Goal: Task Accomplishment & Management: Manage account settings

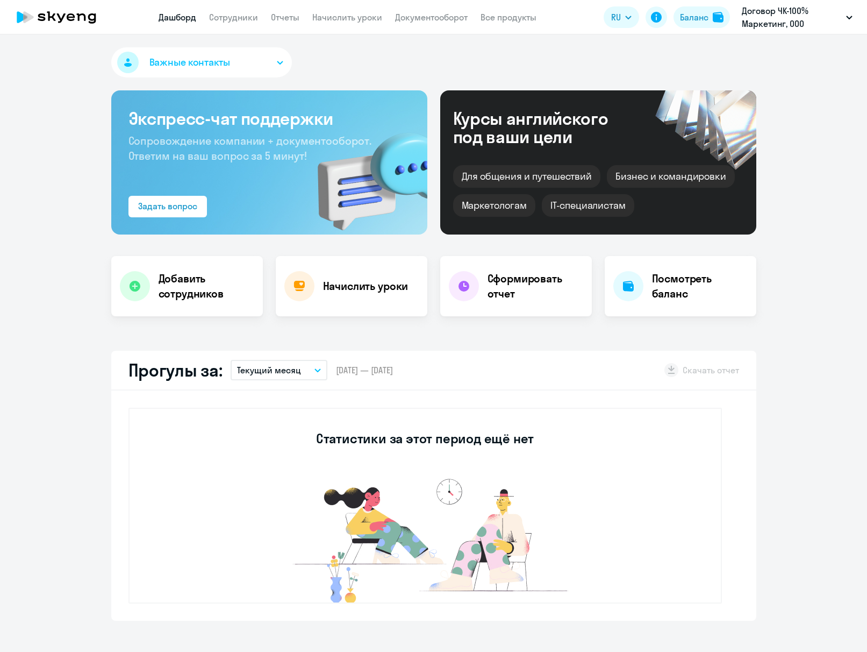
select select "30"
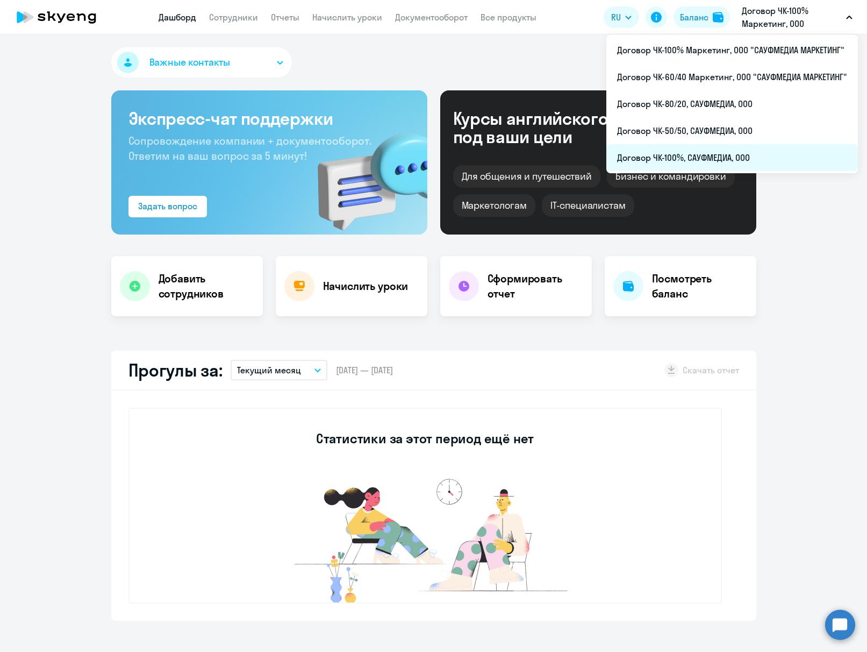
click at [746, 154] on li "Договор ЧК-100%, САУФМЕДИА, ООО" at bounding box center [733, 157] width 252 height 27
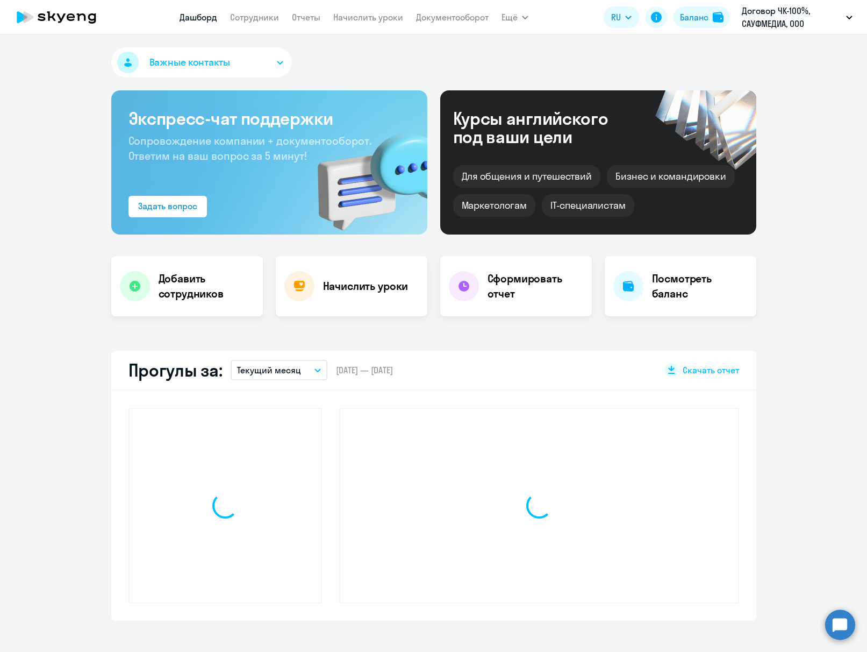
select select "30"
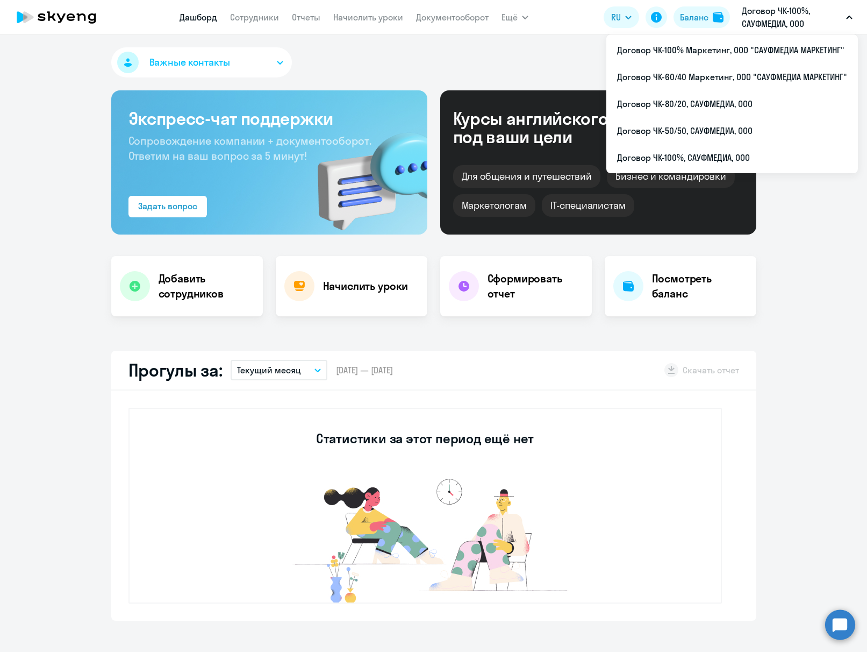
click at [821, 26] on p "Договор ЧК-100%, САУФМЕДИА, ООО" at bounding box center [792, 17] width 100 height 26
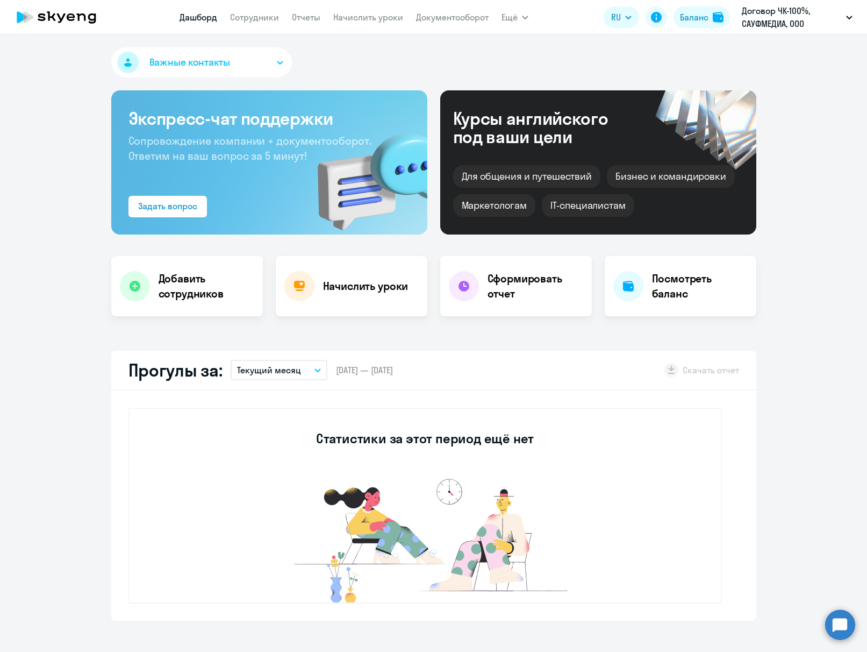
click at [818, 25] on p "Договор ЧК-100%, САУФМЕДИА, ООО" at bounding box center [792, 17] width 100 height 26
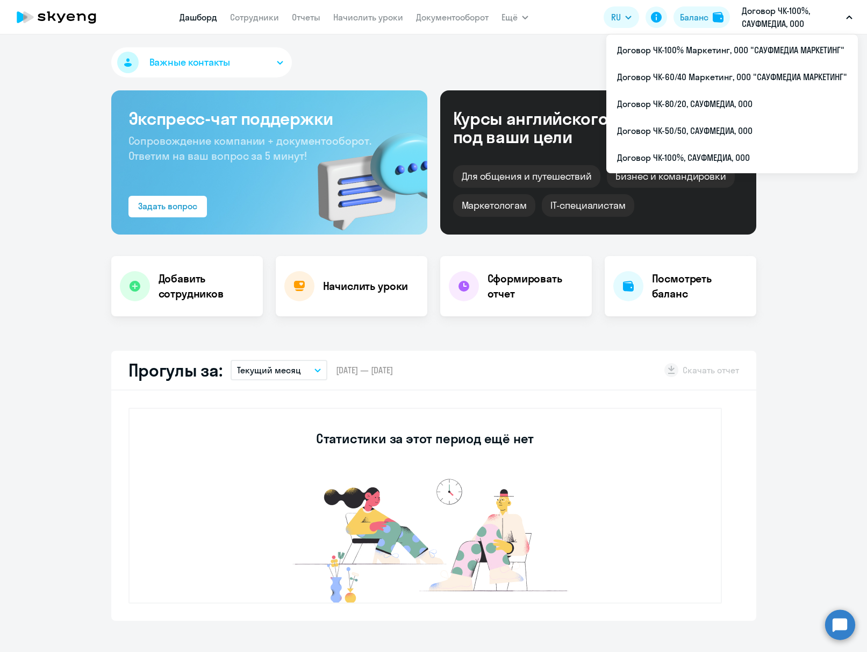
click at [859, 19] on app-header "[PERSON_NAME] Отчеты Начислить уроки Документооборот Ещё Дашборд Сотрудники Отч…" at bounding box center [433, 17] width 867 height 34
click at [798, 48] on li "Договор ЧК-100% Маркетинг, ООО "САУФМЕДИА МАРКЕТИНГ"" at bounding box center [733, 50] width 252 height 27
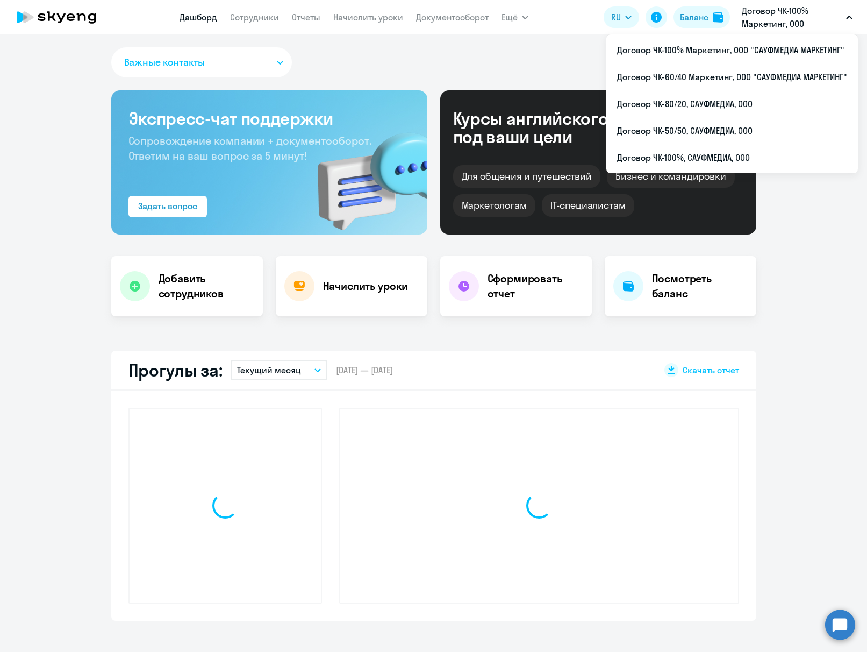
select select "30"
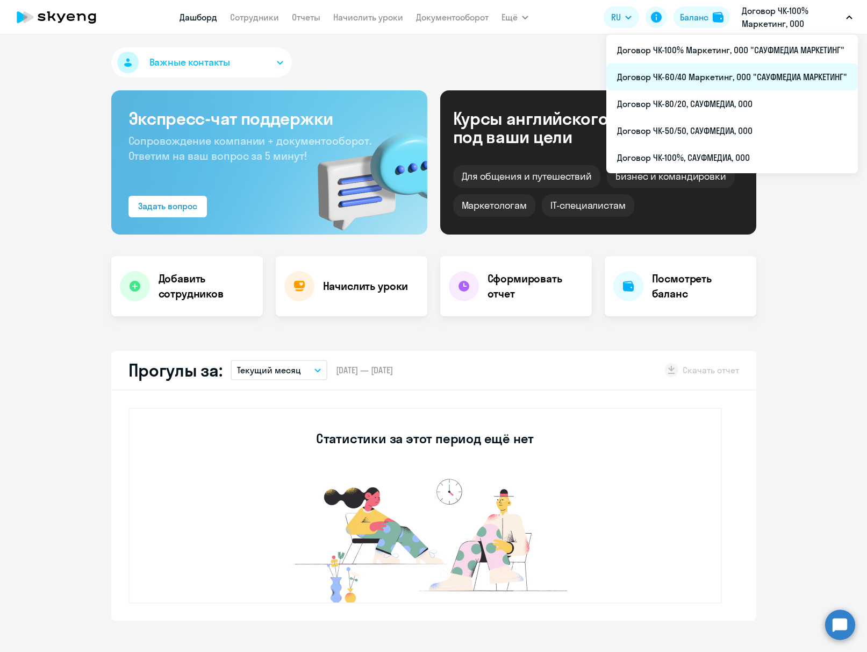
click at [806, 65] on li "Договор ЧК-60/40 Маркетинг, ООО "САУФМЕДИА МАРКЕТИНГ"" at bounding box center [733, 76] width 252 height 27
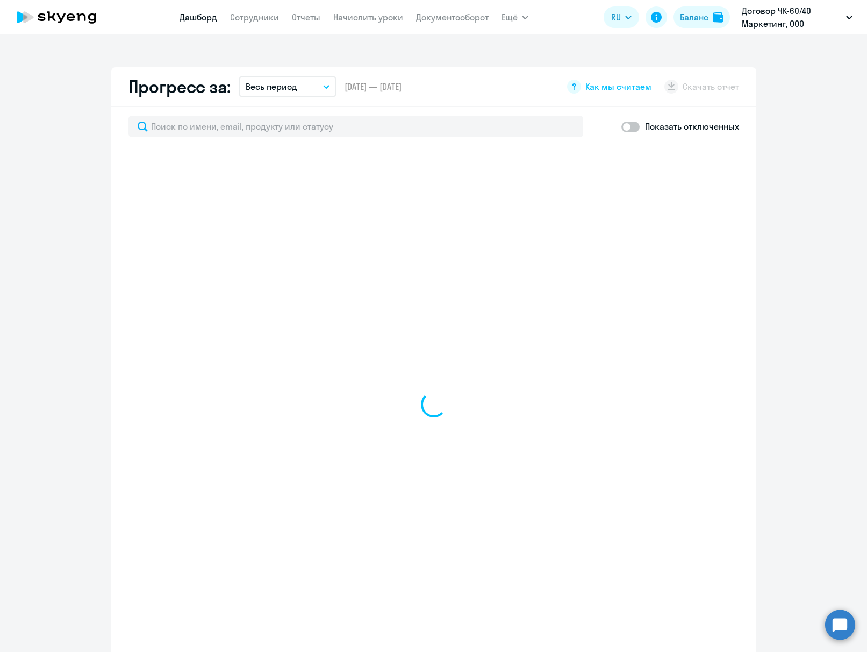
select select "30"
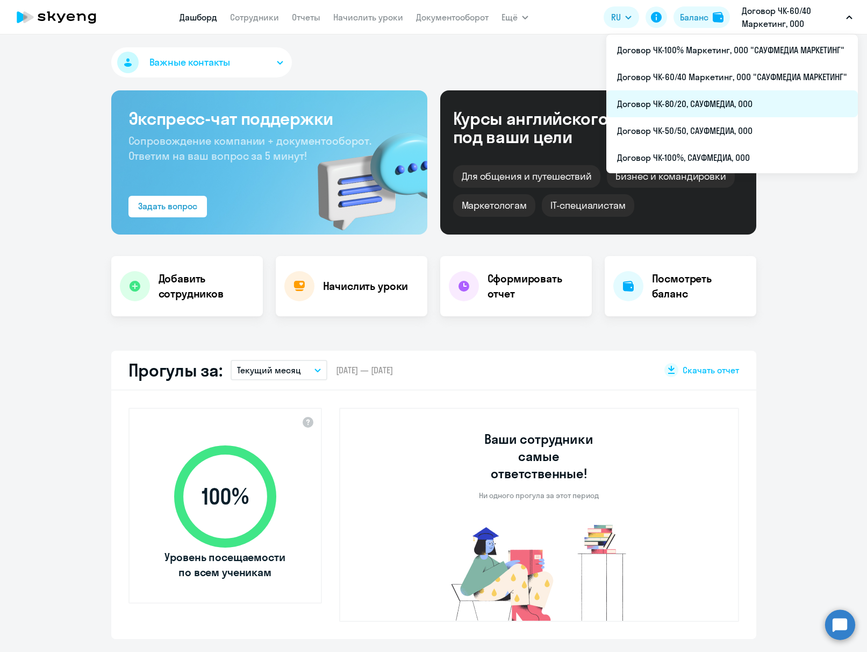
click at [808, 96] on li "Договор ЧК-80/20, САУФМЕДИА, ООО" at bounding box center [733, 103] width 252 height 27
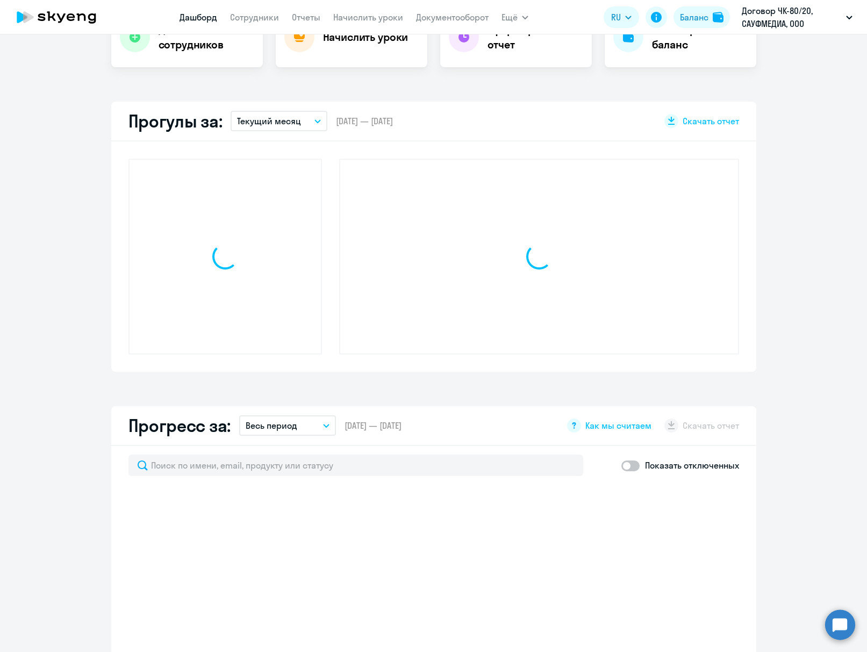
scroll to position [521, 0]
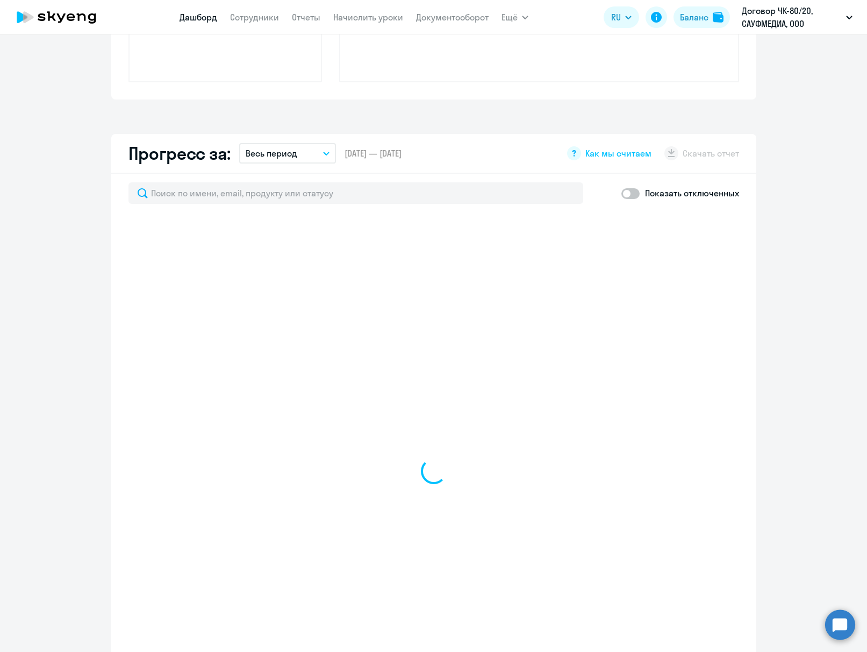
select select "30"
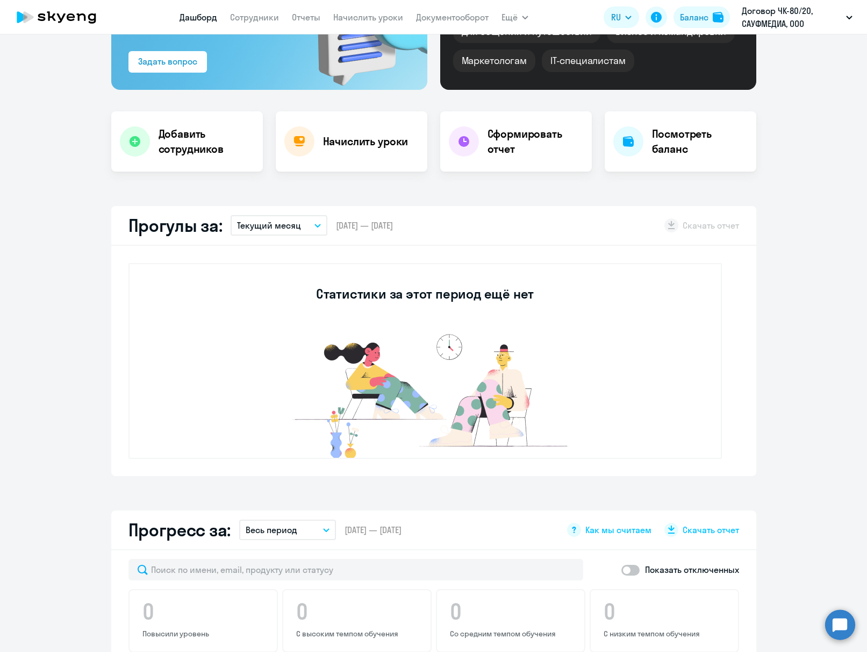
scroll to position [0, 0]
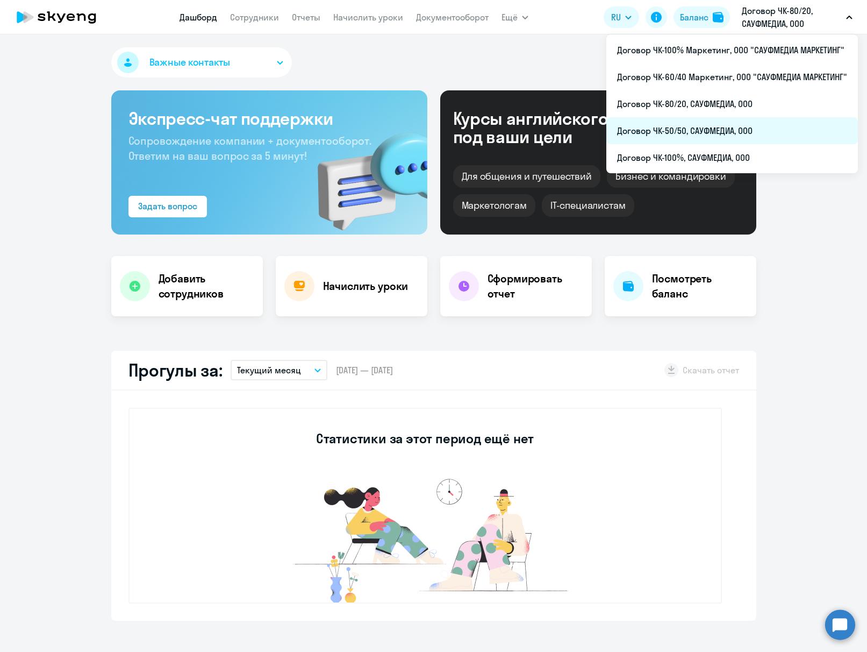
click at [800, 124] on li "Договор ЧК-50/50, САУФМЕДИА, ООО" at bounding box center [733, 130] width 252 height 27
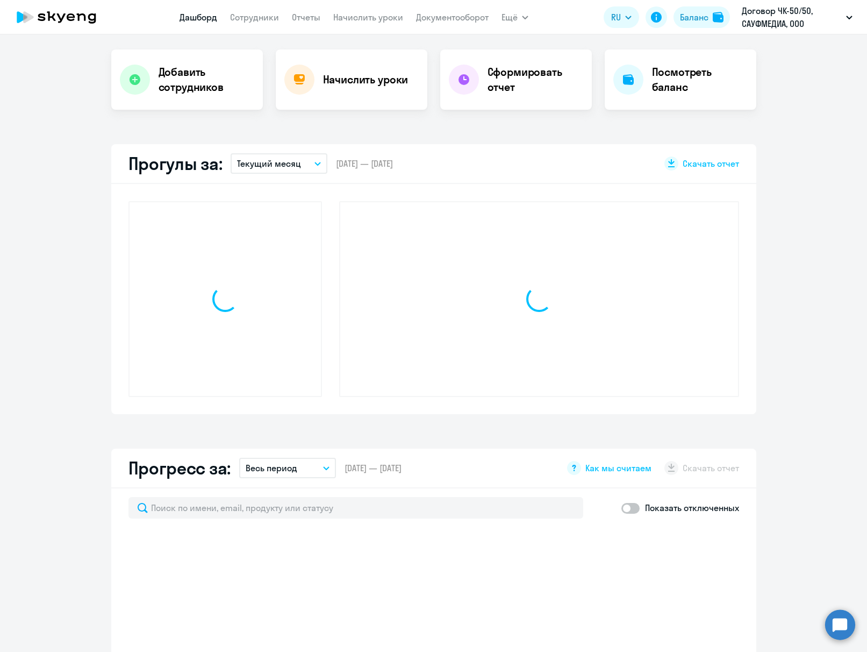
select select "30"
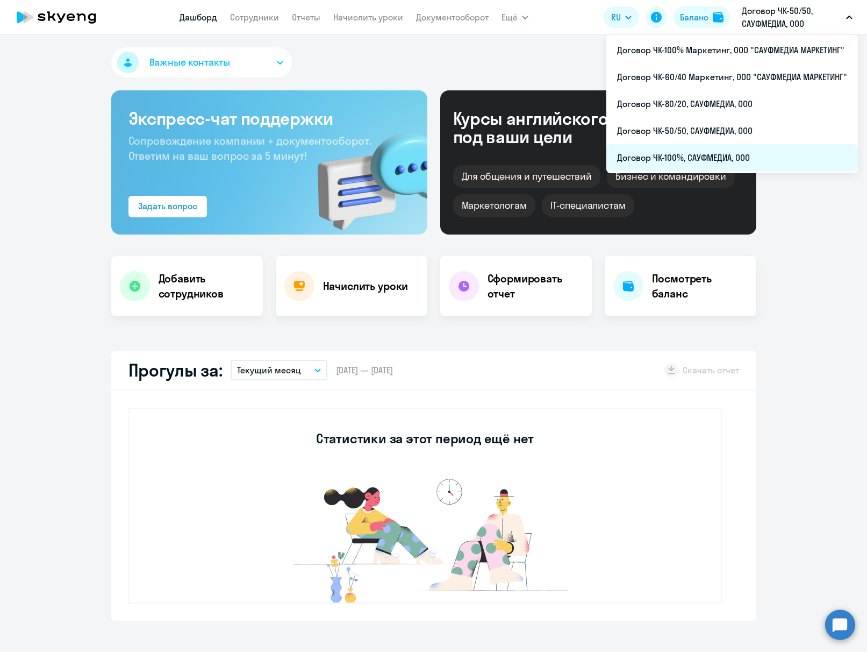
click at [749, 157] on li "Договор ЧК-100%, САУФМЕДИА, ООО" at bounding box center [733, 157] width 252 height 27
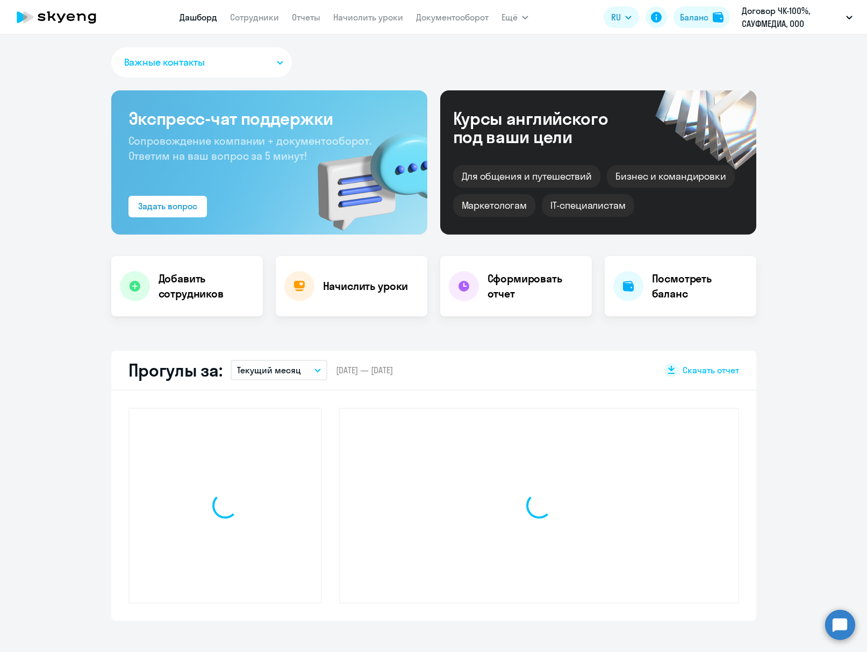
select select "30"
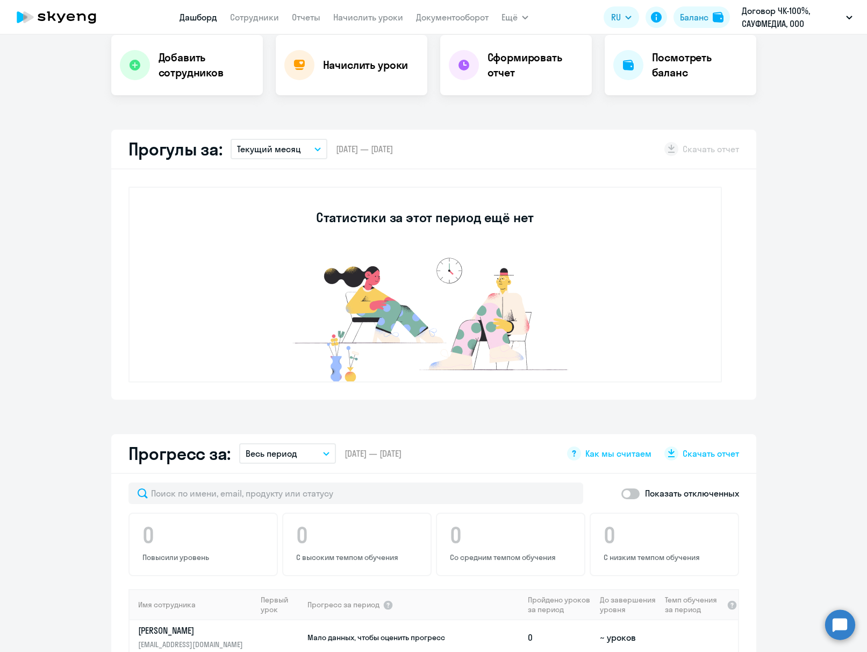
scroll to position [614, 0]
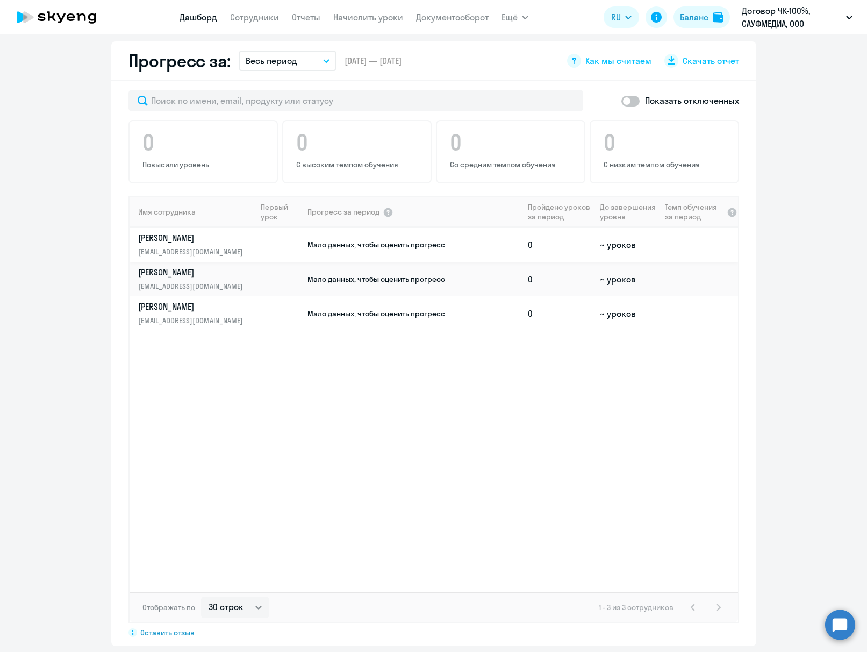
click at [231, 245] on link "Bykovskiy [PERSON_NAME] [PERSON_NAME][EMAIL_ADDRESS][DOMAIN_NAME]" at bounding box center [197, 245] width 118 height 26
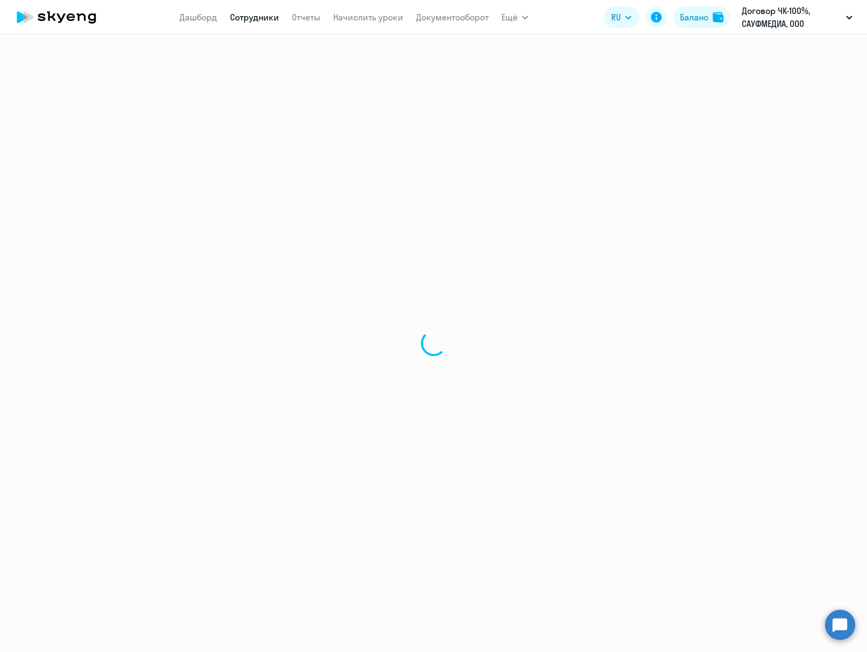
select select "english"
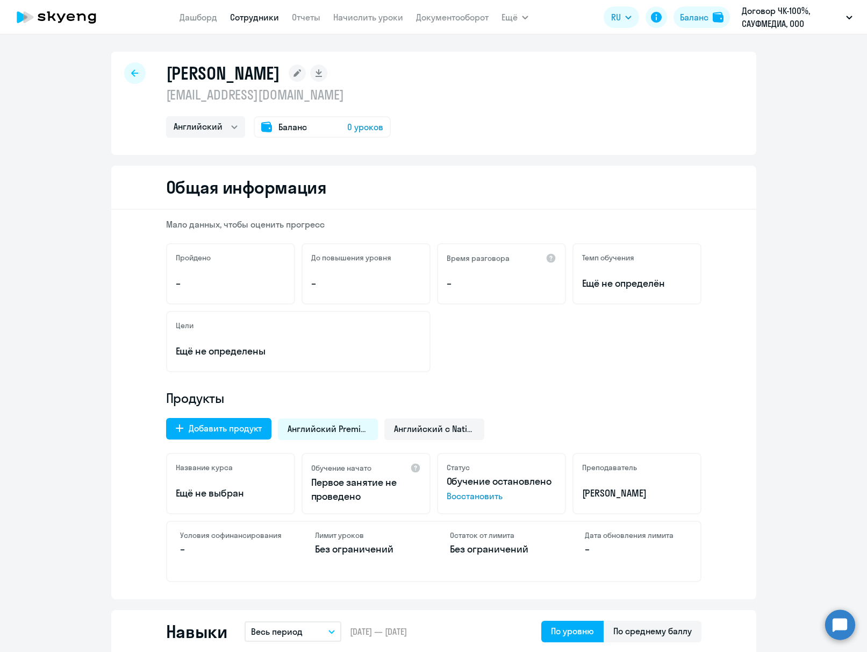
click at [362, 125] on span "0 уроков" at bounding box center [365, 126] width 36 height 13
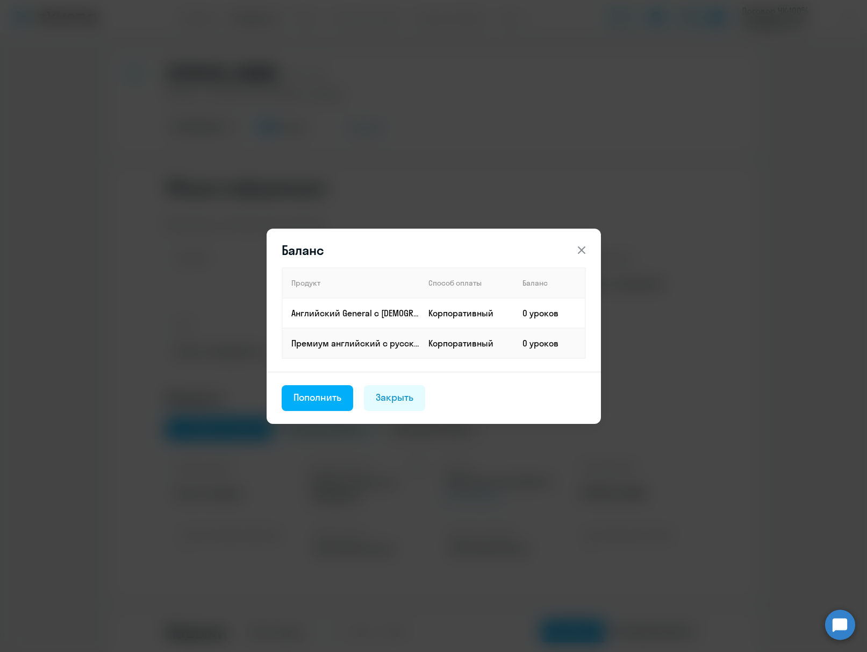
click at [402, 410] on button "Закрыть" at bounding box center [394, 398] width 61 height 26
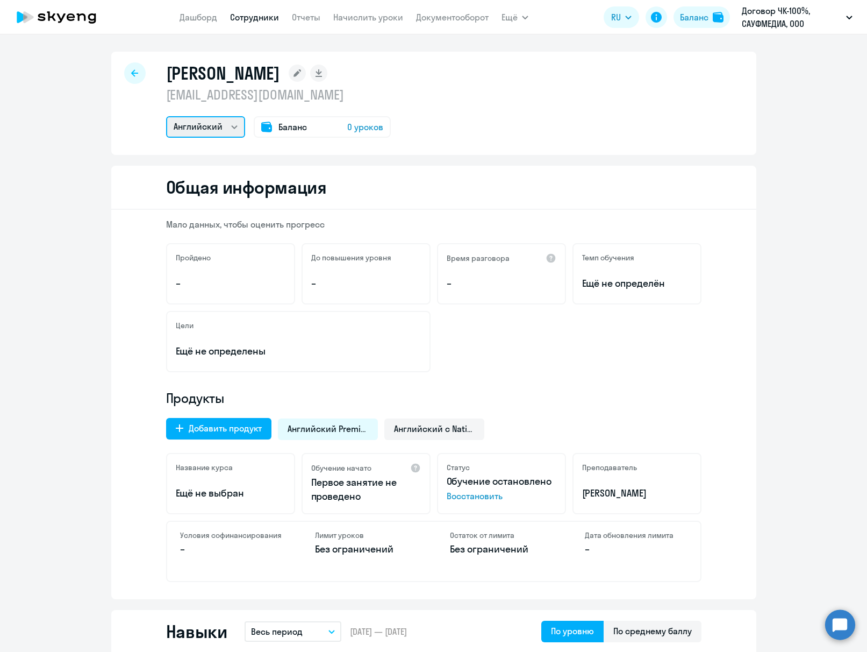
click at [236, 131] on select "Английский" at bounding box center [205, 127] width 79 height 22
click at [242, 435] on button "Добавить продукт" at bounding box center [218, 429] width 105 height 22
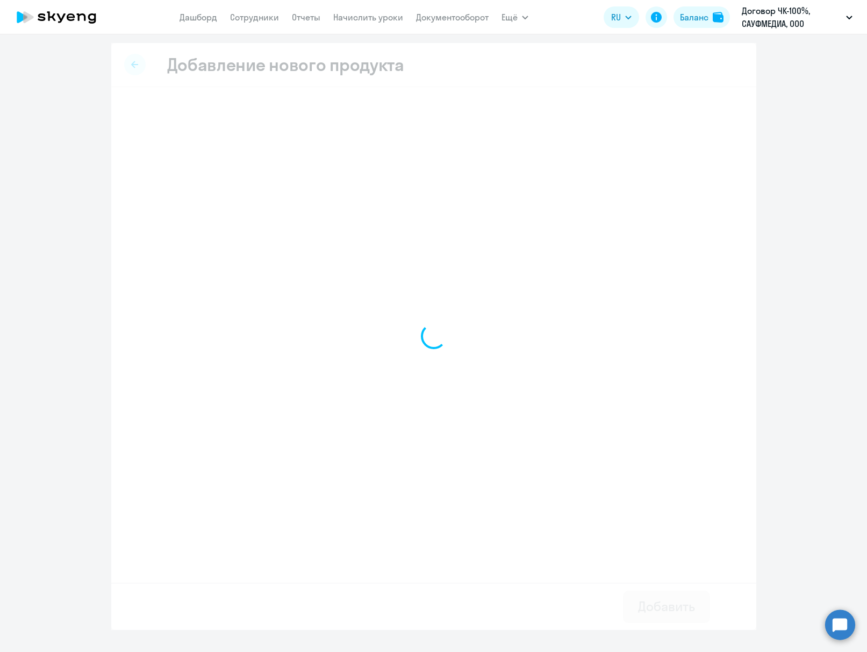
select select "english_adult_not_native_speaker"
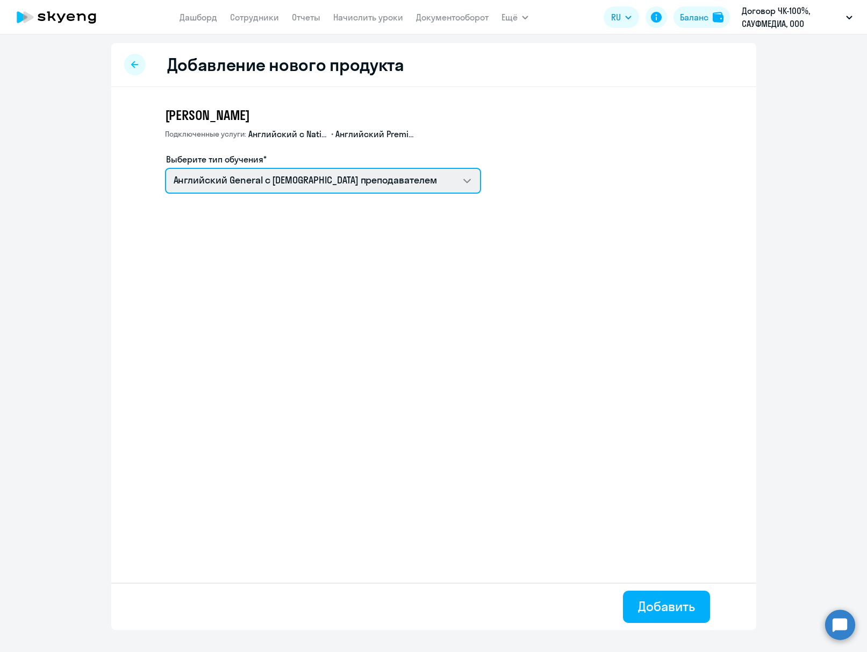
click at [476, 184] on select "Английский General с [DEMOGRAPHIC_DATA] преподавателем" at bounding box center [323, 181] width 316 height 26
click at [165, 168] on select "Английский General с [DEMOGRAPHIC_DATA] преподавателем" at bounding box center [323, 181] width 316 height 26
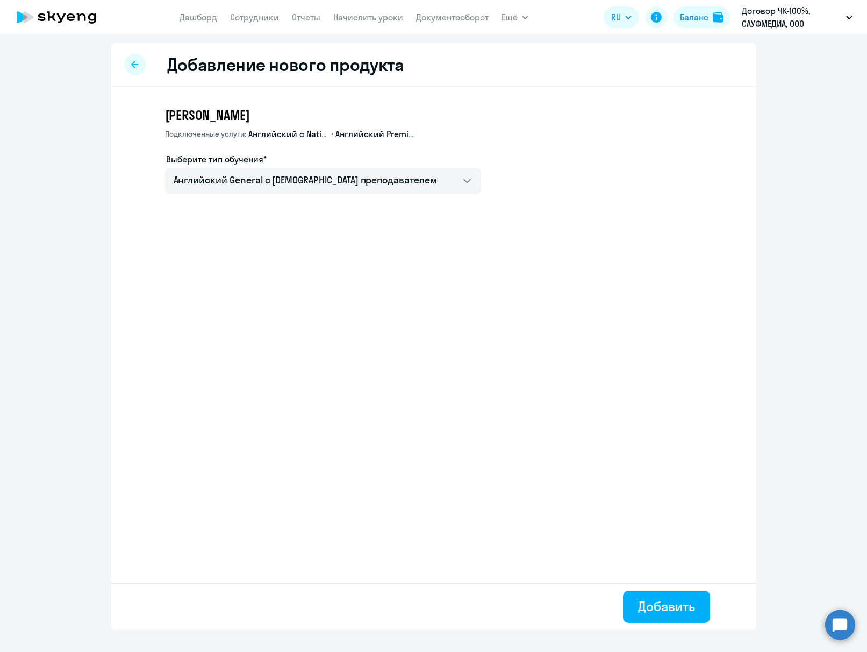
click at [318, 134] on span "Английский с Native" at bounding box center [288, 134] width 81 height 12
click at [140, 70] on div at bounding box center [135, 65] width 22 height 22
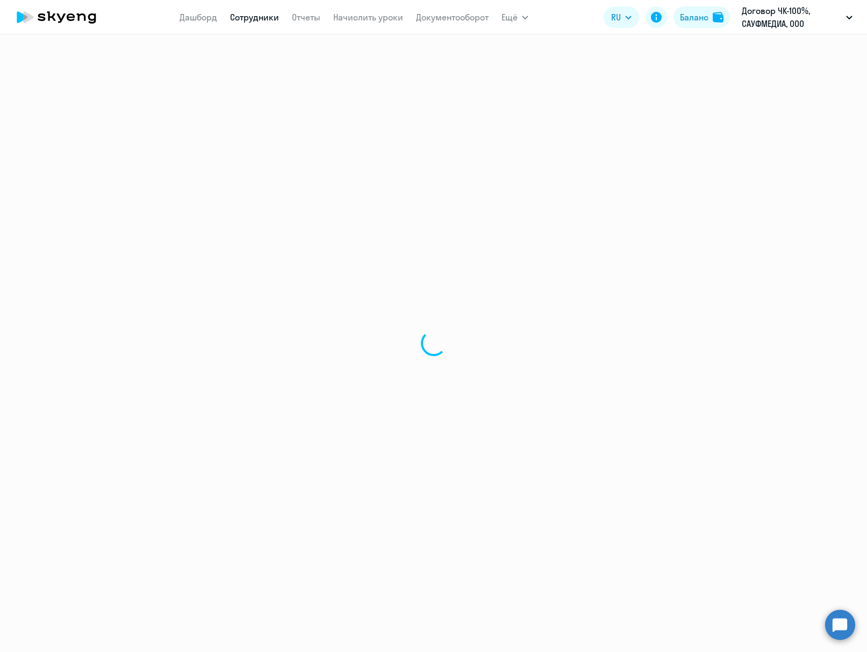
select select "english"
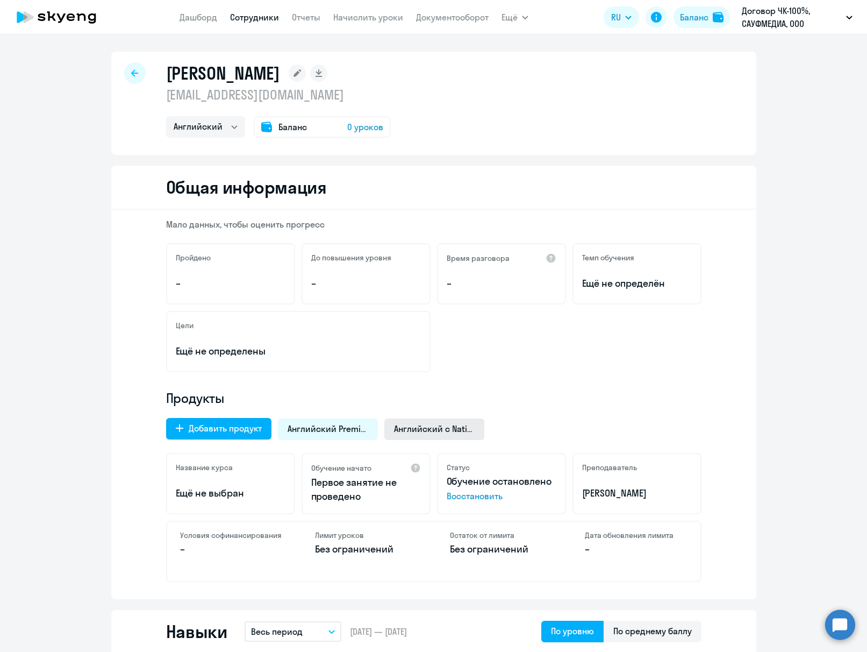
click at [441, 432] on span "Английский с Native" at bounding box center [434, 429] width 81 height 12
click at [337, 426] on span "Английский Premium" at bounding box center [328, 429] width 81 height 12
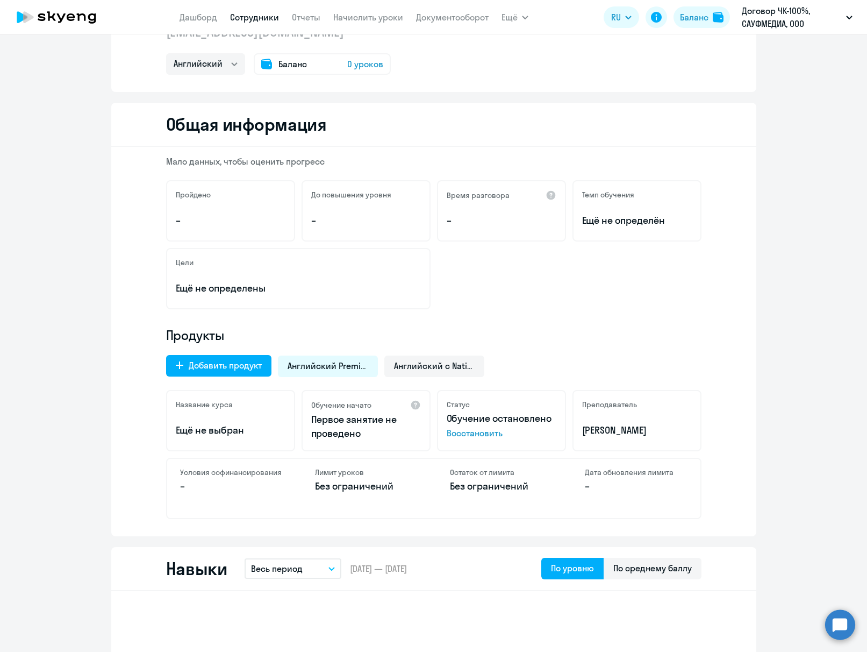
scroll to position [65, 0]
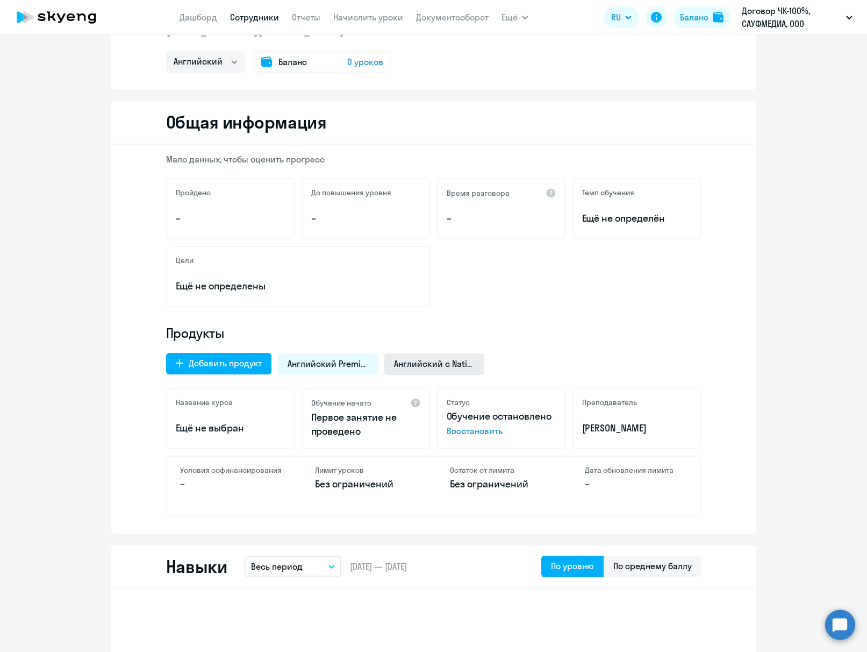
click at [439, 362] on span "Английский с Native" at bounding box center [434, 364] width 81 height 12
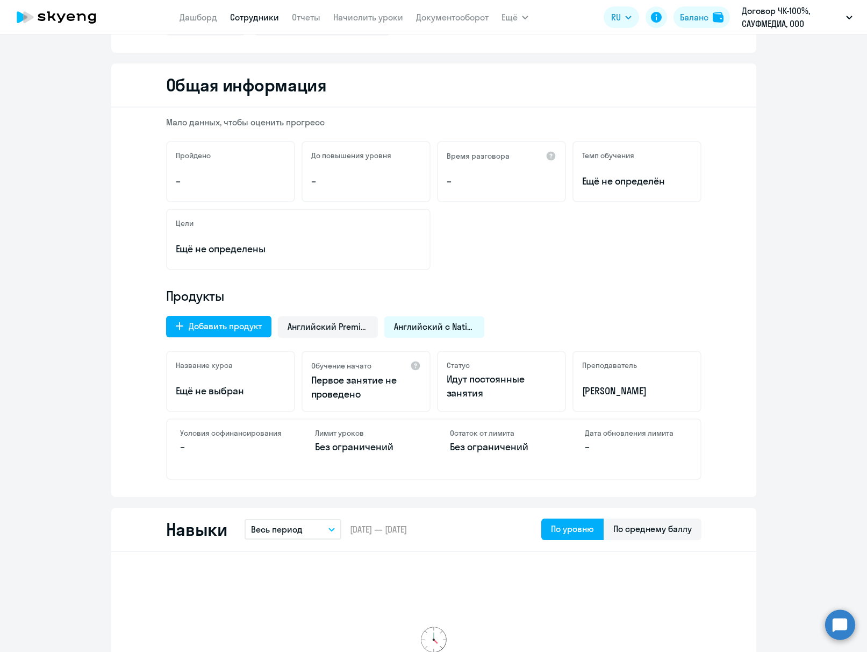
scroll to position [0, 0]
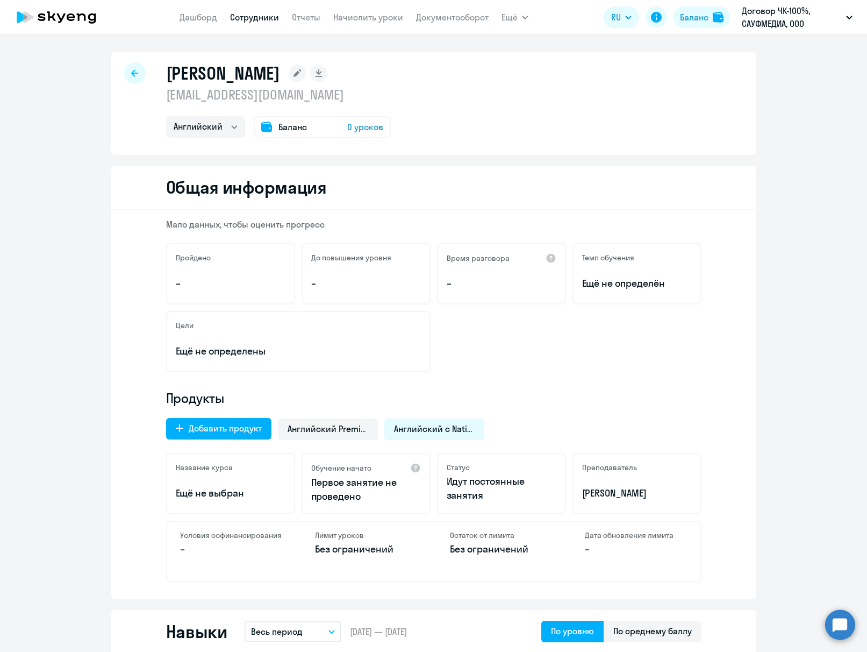
click at [359, 132] on span "0 уроков" at bounding box center [365, 126] width 36 height 13
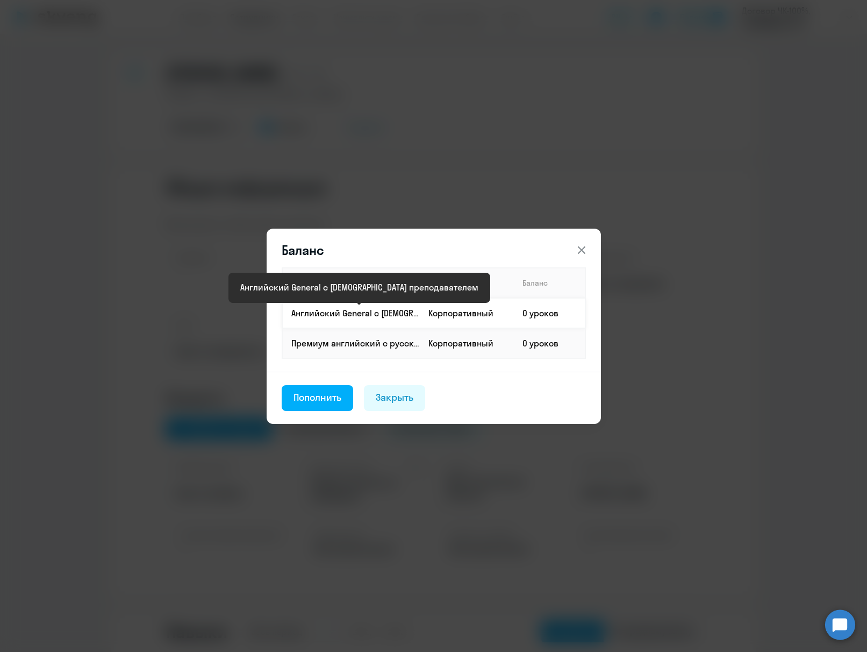
click at [363, 312] on p "Английский General с [DEMOGRAPHIC_DATA] преподавателем" at bounding box center [355, 313] width 128 height 12
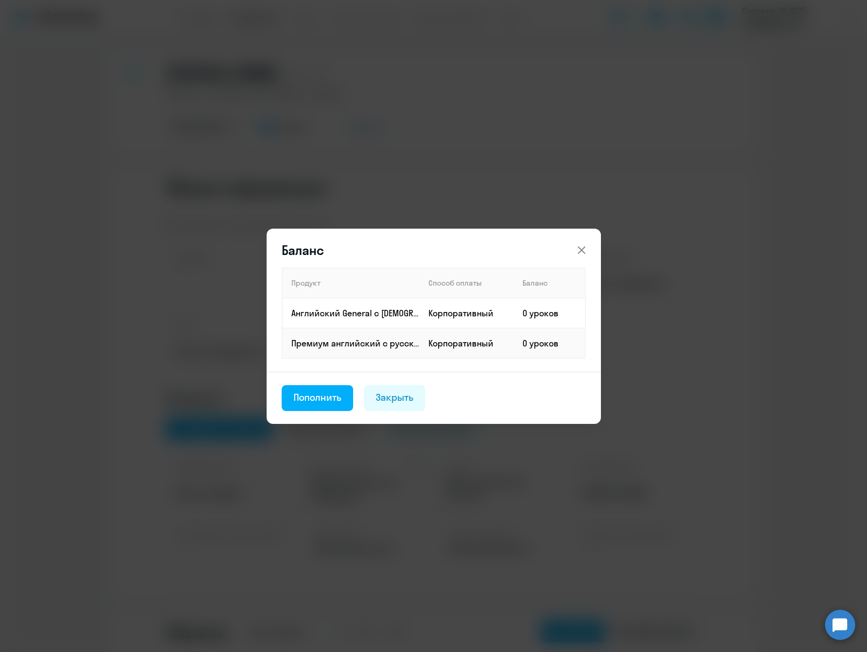
click at [324, 395] on div "Пополнить" at bounding box center [318, 397] width 48 height 14
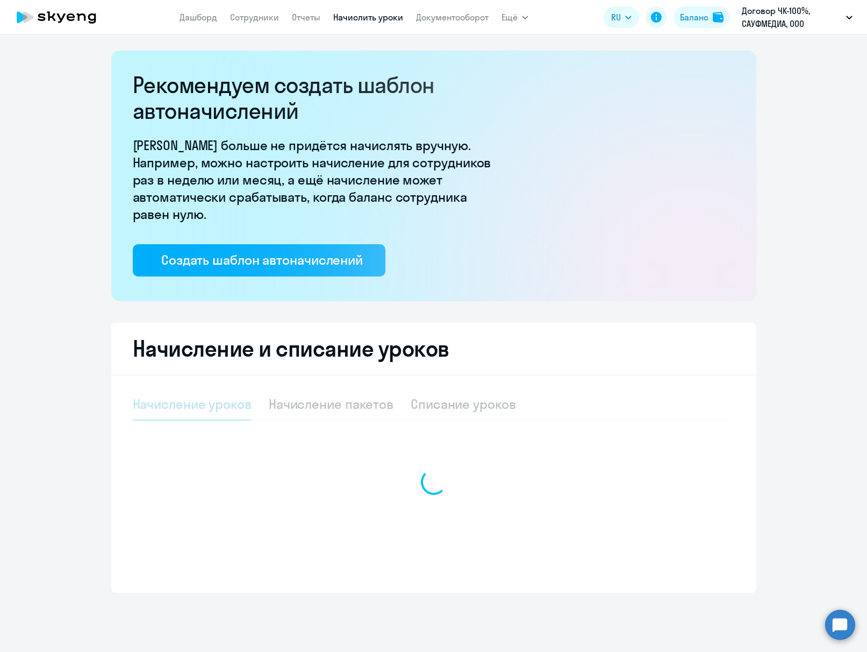
select select "10"
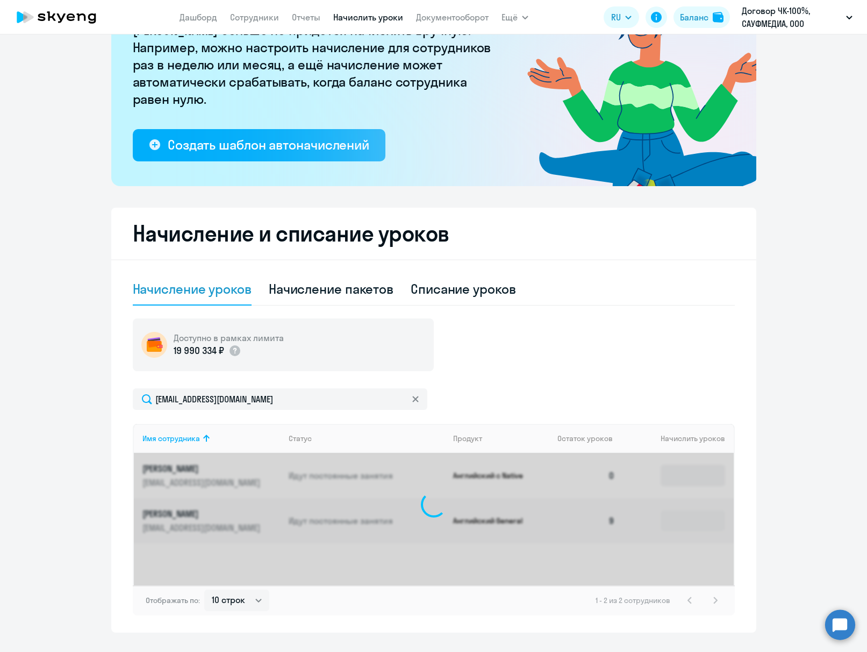
scroll to position [113, 0]
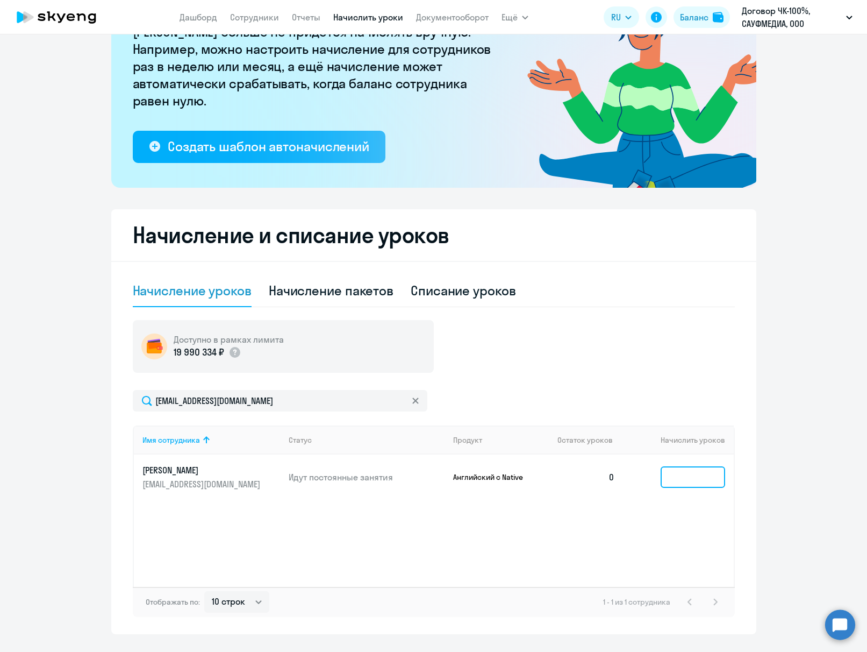
click at [698, 479] on input at bounding box center [693, 477] width 65 height 22
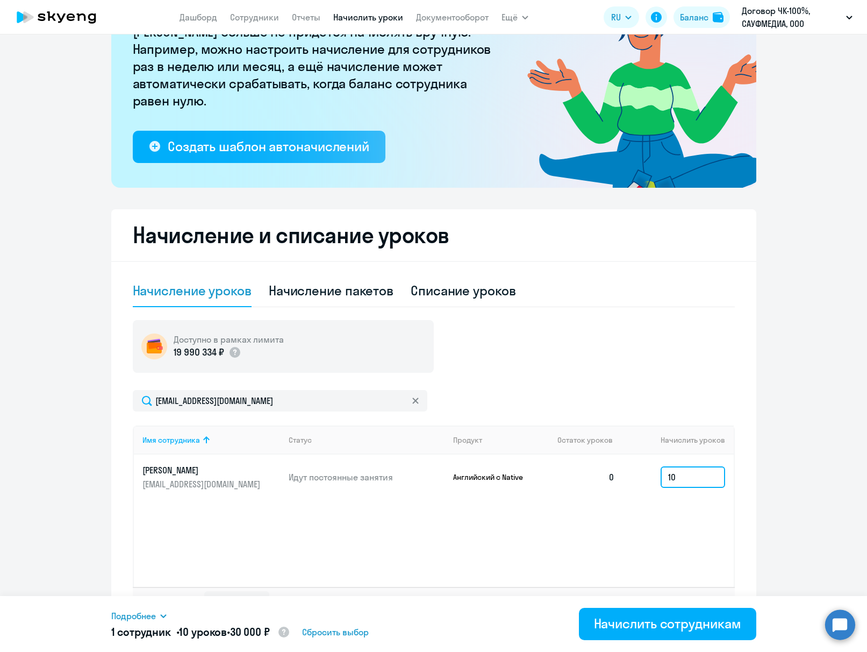
scroll to position [139, 0]
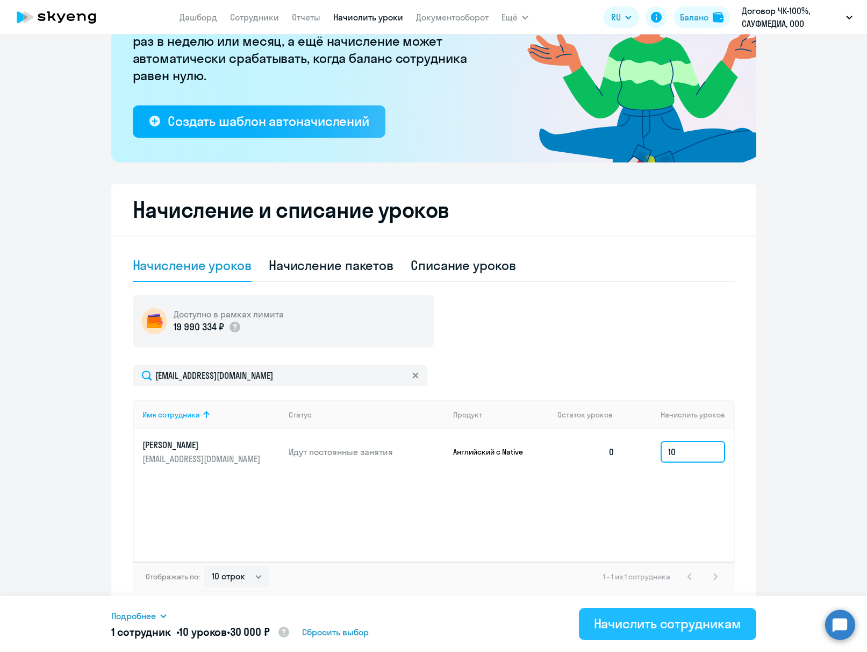
type input "10"
click at [645, 619] on div "Начислить сотрудникам" at bounding box center [667, 623] width 147 height 17
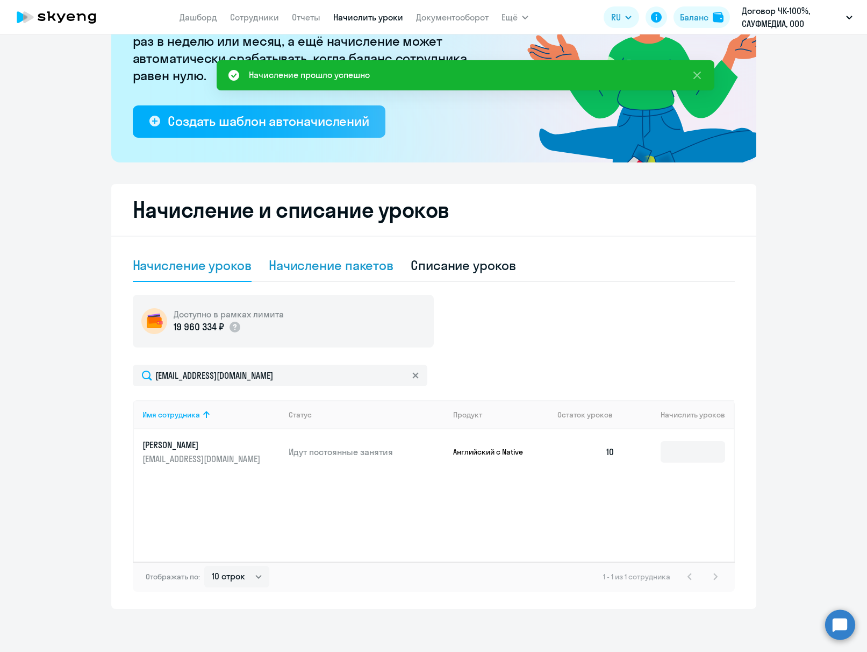
click at [371, 270] on div "Начисление пакетов" at bounding box center [331, 264] width 125 height 17
select select "10"
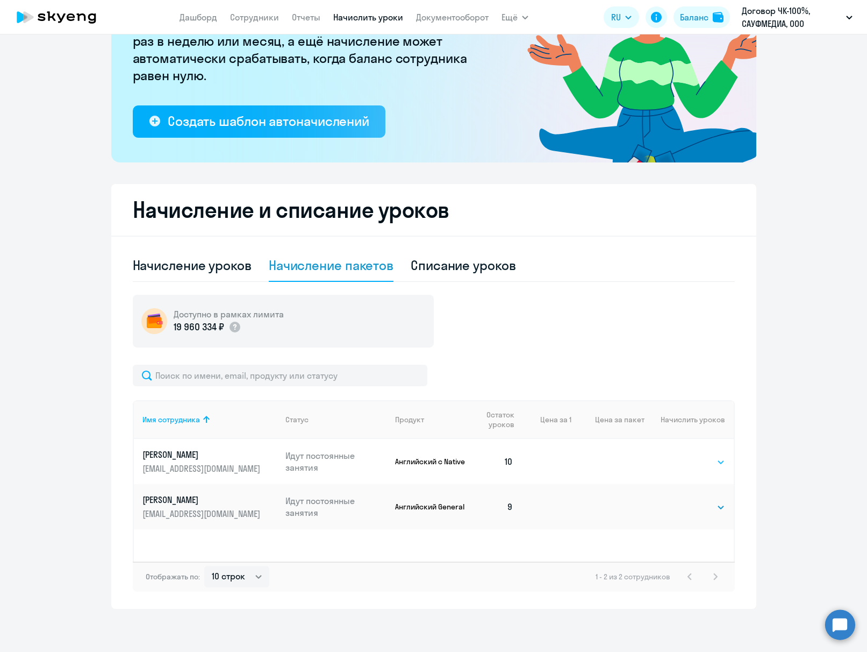
click at [700, 463] on select "Выбрать 4 8 16 32 64 96 128" at bounding box center [703, 461] width 44 height 13
click at [702, 459] on select "Выбрать 4 8 16 32 64 96 128" at bounding box center [703, 461] width 44 height 13
click at [686, 462] on select "Выбрать 4 8 16 32 64 96 128" at bounding box center [703, 461] width 44 height 13
select select "16"
click at [681, 455] on select "Выбрать 4 8 16 32 64 96 128" at bounding box center [703, 461] width 44 height 13
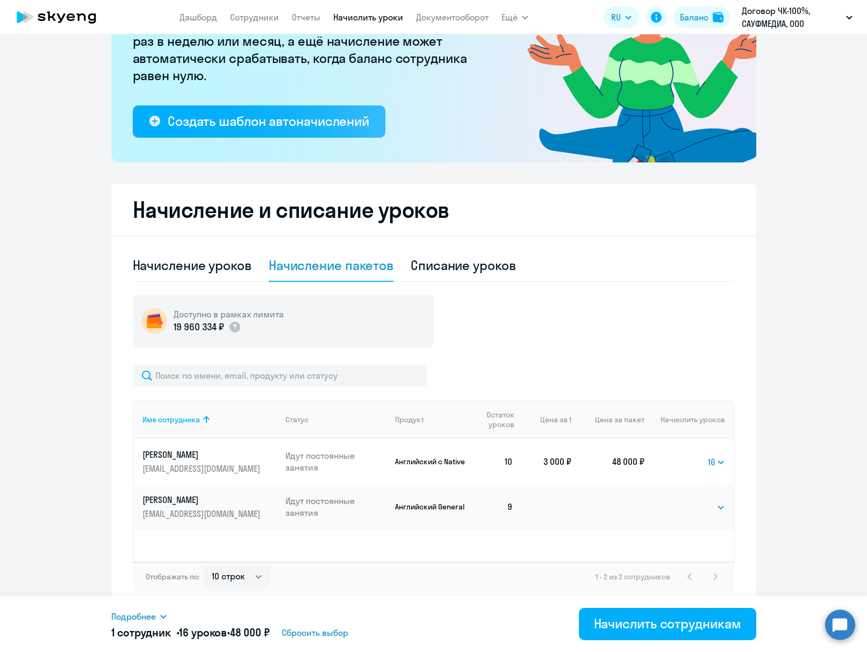
scroll to position [0, 0]
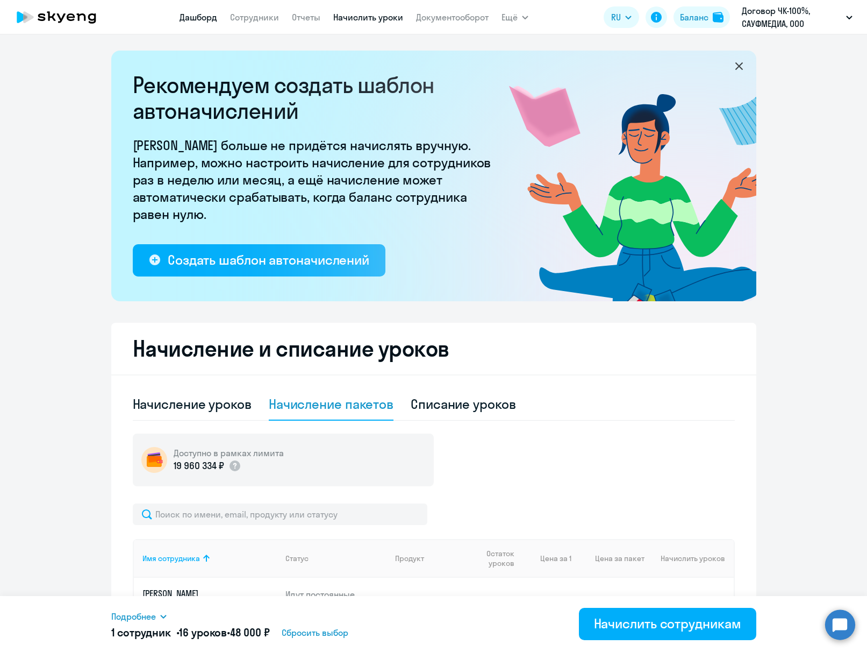
click at [188, 16] on link "Дашборд" at bounding box center [199, 17] width 38 height 11
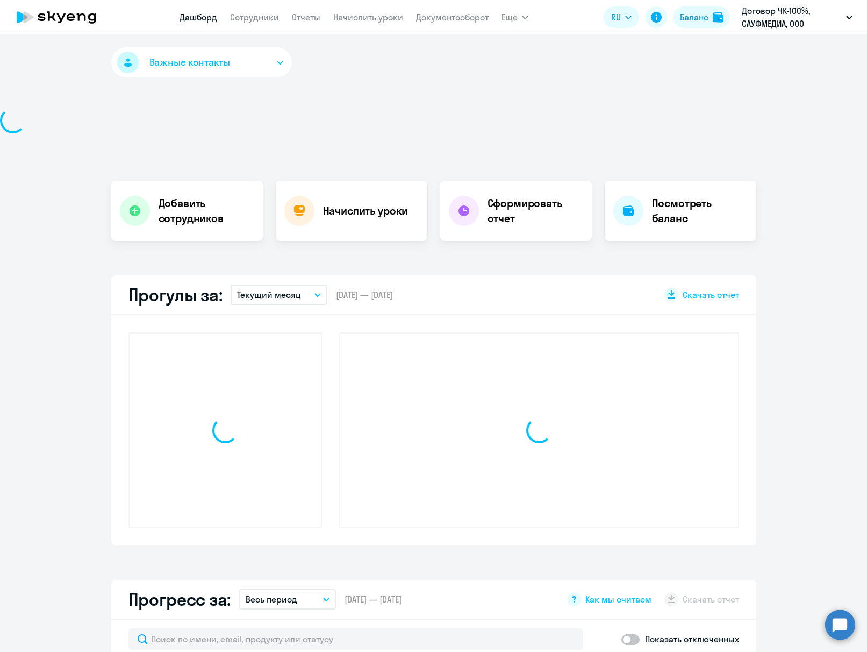
select select "30"
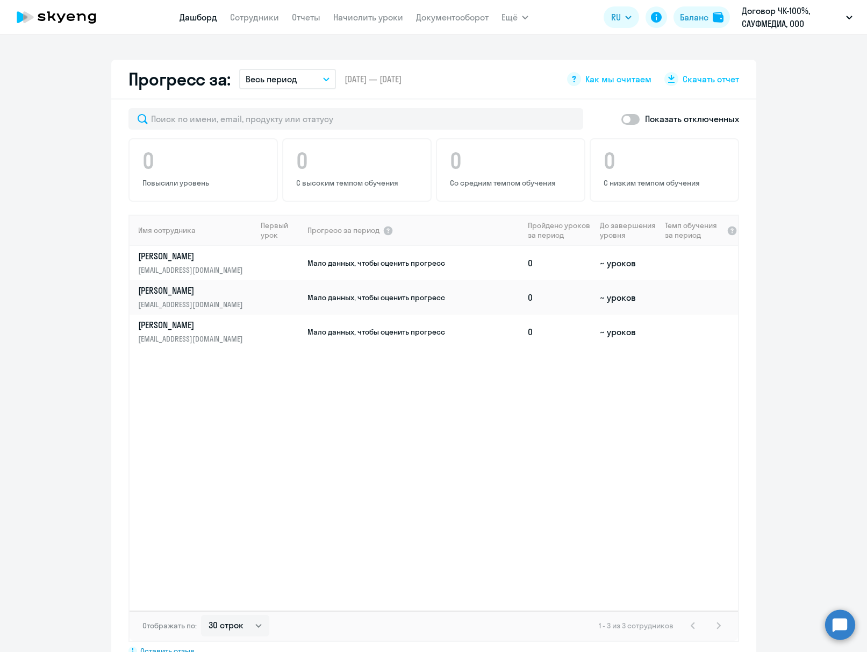
scroll to position [626, 0]
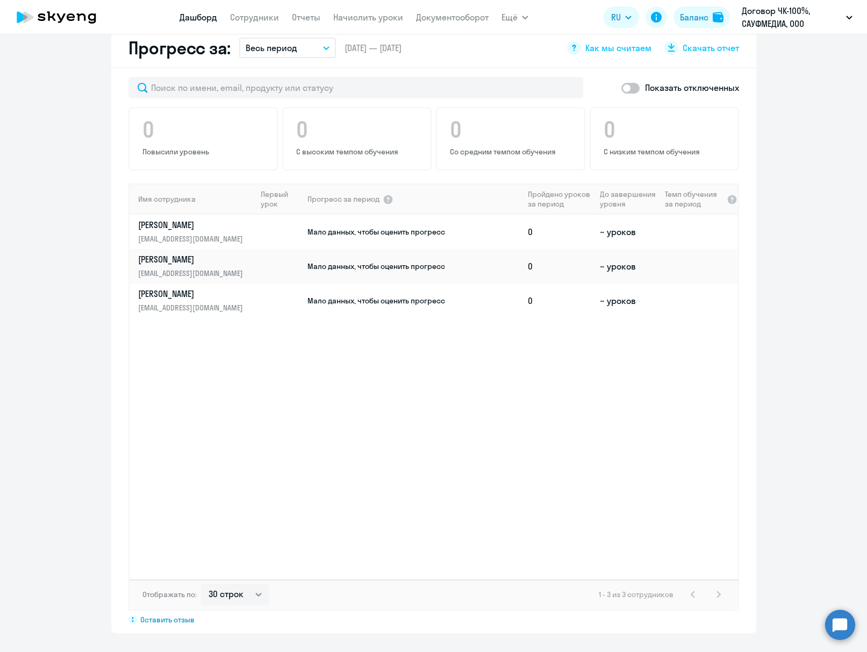
click at [806, 340] on app-progress-dashboard "Прогресс за: Весь период – [DATE] — [DATE] Как мы считаем Скачать отчет Показат…" at bounding box center [433, 330] width 867 height 604
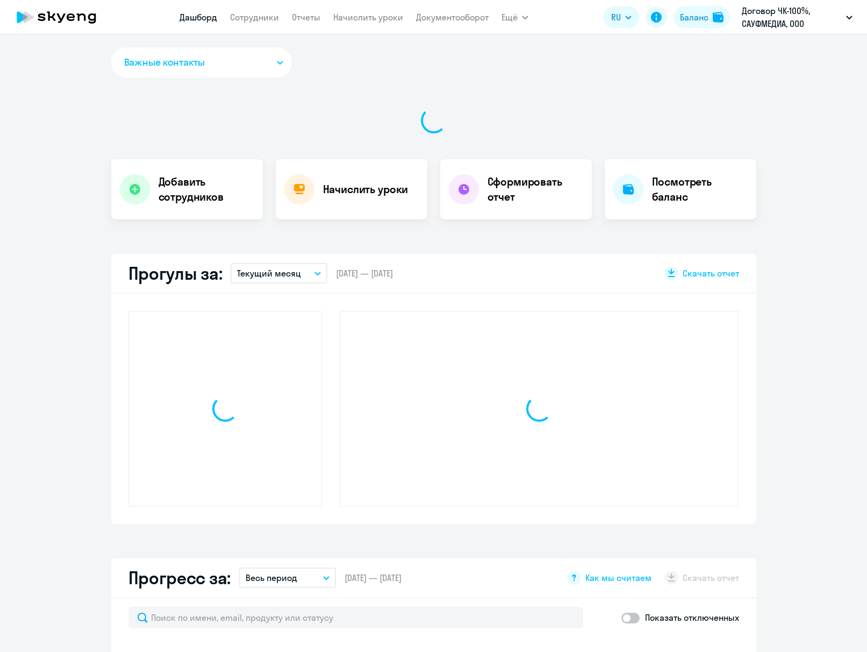
select select "30"
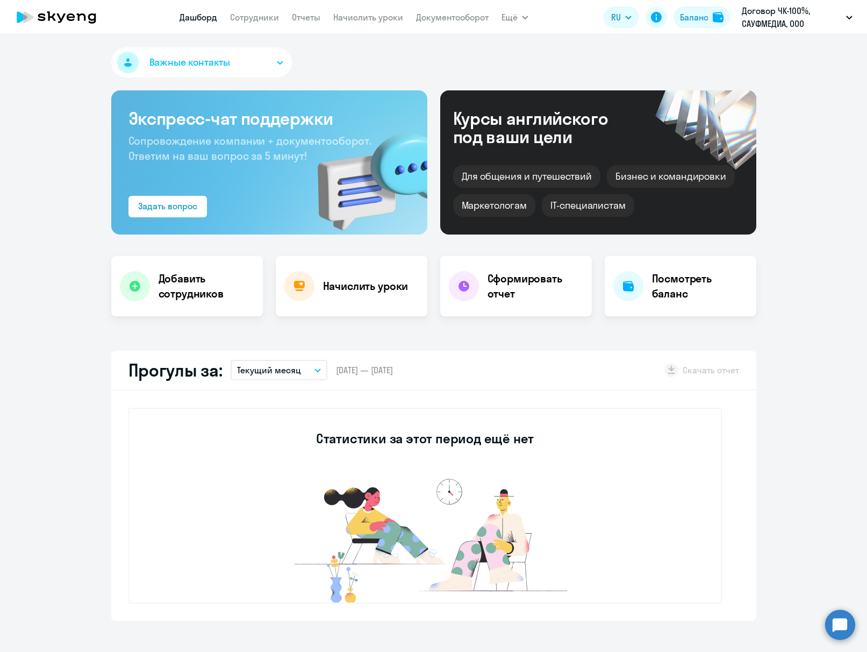
click at [835, 218] on ng-component "Важные контакты Экспресс-чат поддержки Сопровождение компании + документооборот…" at bounding box center [433, 653] width 867 height 1212
